Goal: Entertainment & Leisure: Consume media (video, audio)

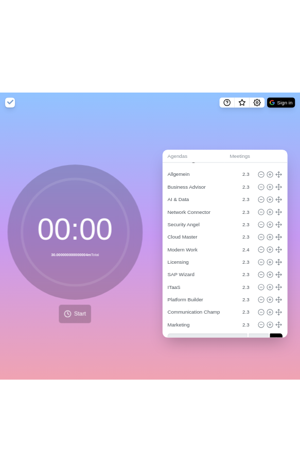
scroll to position [65, 0]
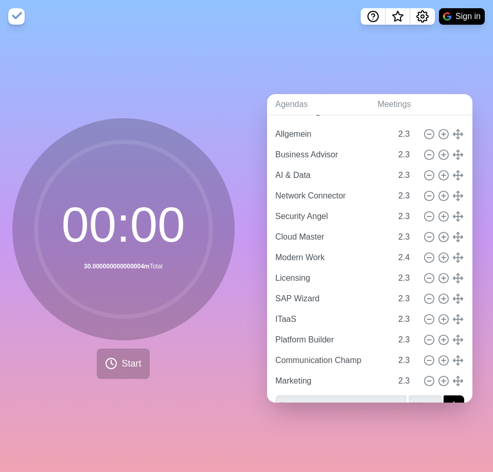
click at [277, 21] on nav "Sign in" at bounding box center [246, 16] width 493 height 33
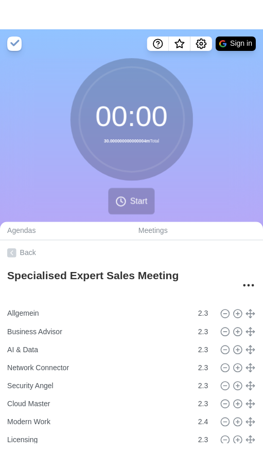
scroll to position [0, 0]
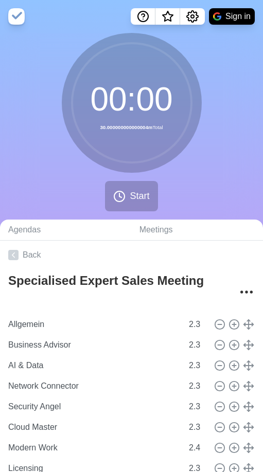
click at [232, 192] on div "00 : 00 30.000000000000004m Total Start" at bounding box center [131, 126] width 263 height 187
click at [145, 200] on span "Start" at bounding box center [140, 196] width 20 height 14
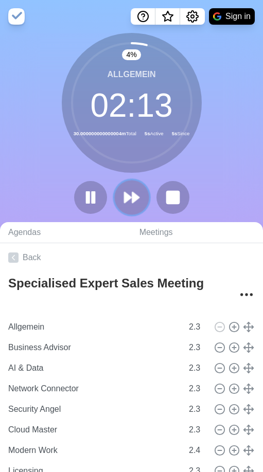
click at [130, 199] on polygon at bounding box center [128, 197] width 7 height 10
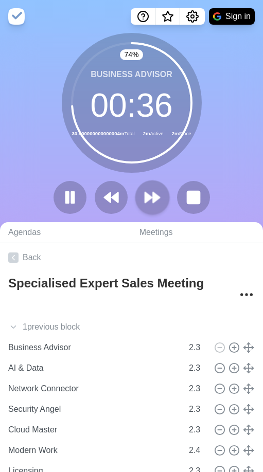
click at [153, 194] on polygon at bounding box center [156, 197] width 7 height 10
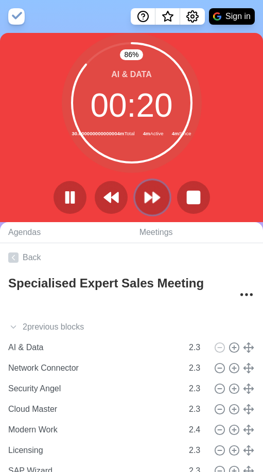
click at [151, 200] on icon at bounding box center [152, 197] width 17 height 17
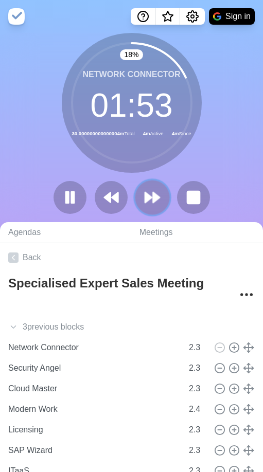
click at [158, 196] on polygon at bounding box center [156, 197] width 7 height 10
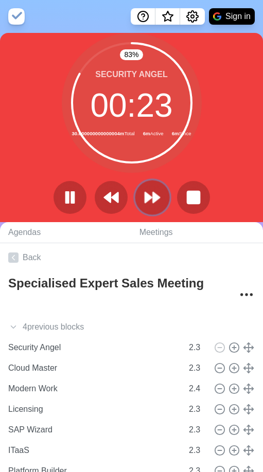
click at [150, 199] on polygon at bounding box center [148, 197] width 7 height 10
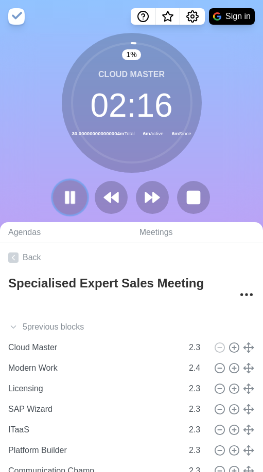
click at [77, 196] on icon at bounding box center [69, 197] width 17 height 17
click at [75, 198] on polygon at bounding box center [70, 197] width 10 height 13
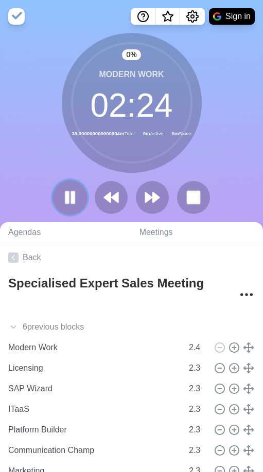
click at [68, 200] on icon at bounding box center [69, 197] width 17 height 17
click at [73, 203] on icon at bounding box center [69, 197] width 17 height 17
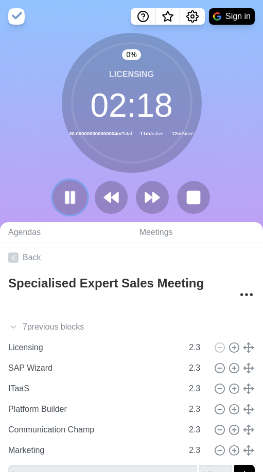
click at [66, 203] on rect at bounding box center [66, 197] width 3 height 11
click at [59, 191] on button at bounding box center [69, 197] width 34 height 34
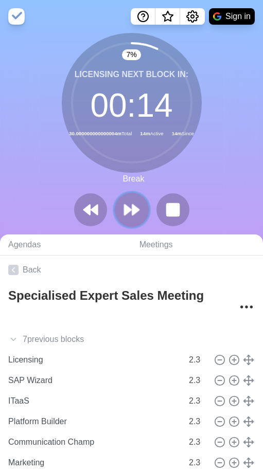
click at [127, 213] on polygon at bounding box center [128, 210] width 7 height 10
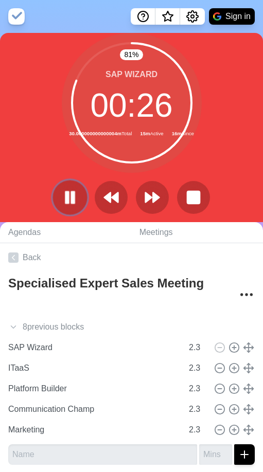
click at [80, 197] on button at bounding box center [69, 197] width 34 height 34
